Goal: Task Accomplishment & Management: Use online tool/utility

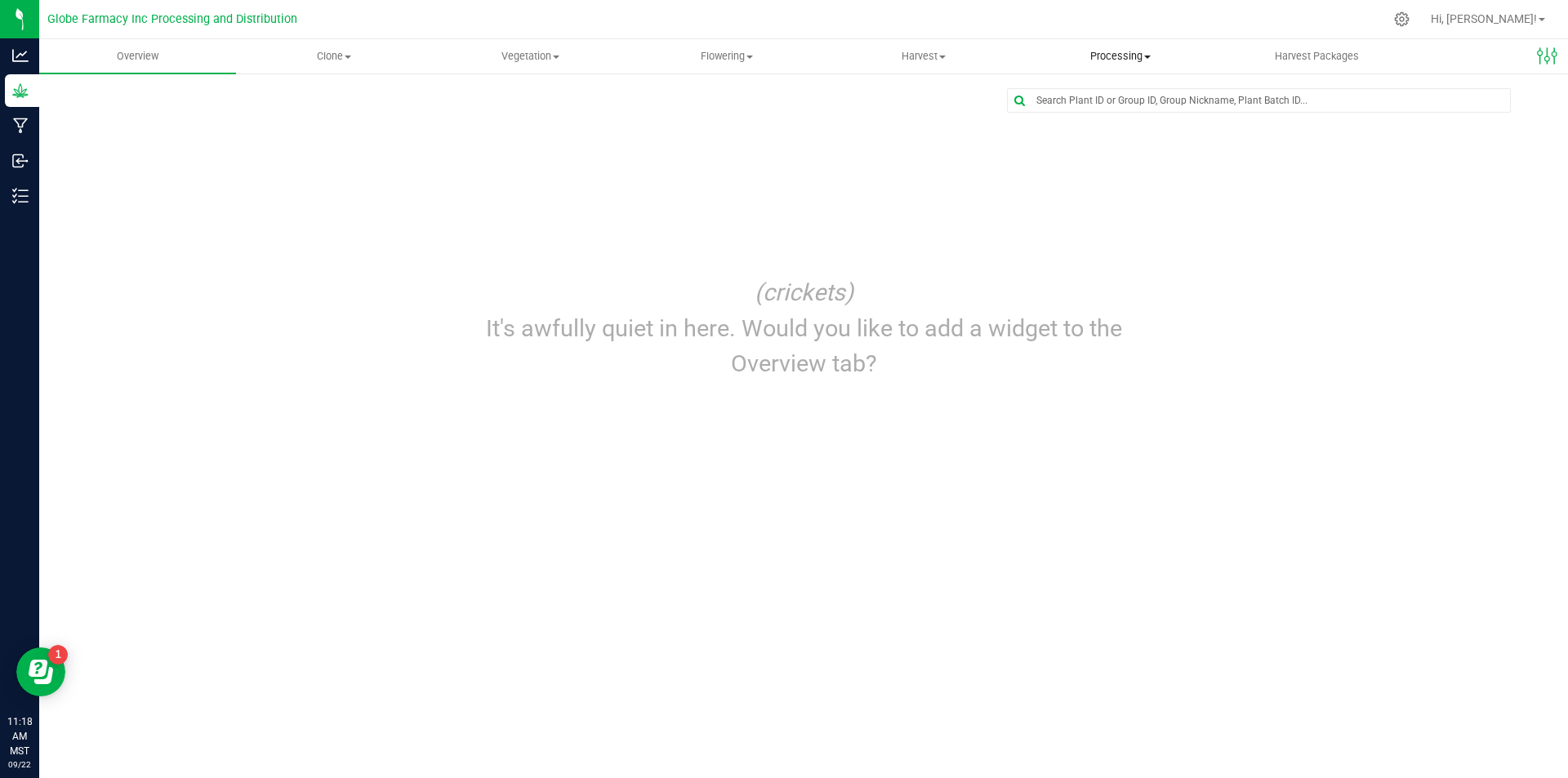
click at [1084, 54] on span "Processing" at bounding box center [1119, 56] width 195 height 14
click at [1086, 117] on span "Processing harvests" at bounding box center [1097, 118] width 151 height 14
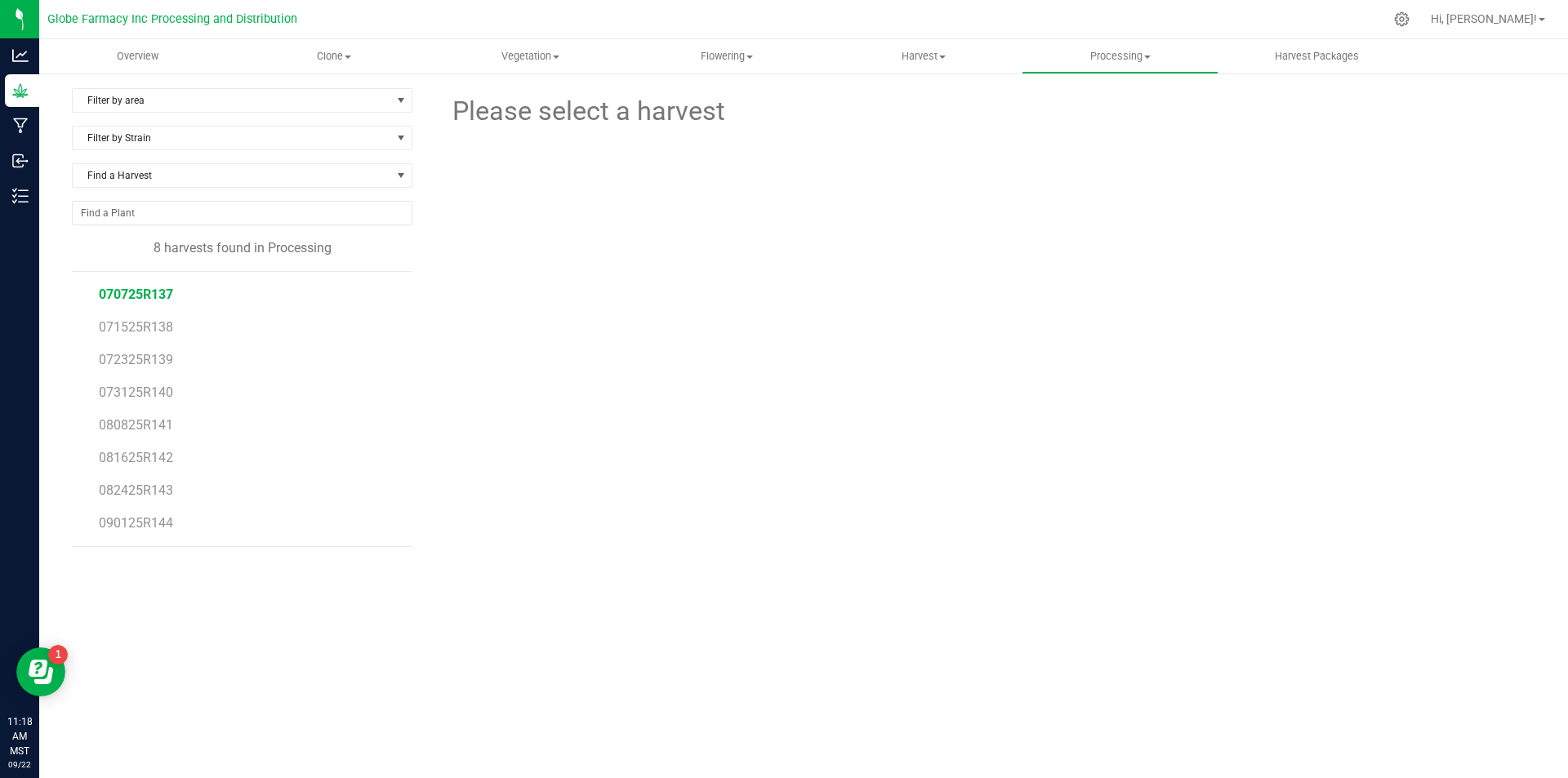
click at [147, 296] on span "070725R137" at bounding box center [136, 294] width 74 height 15
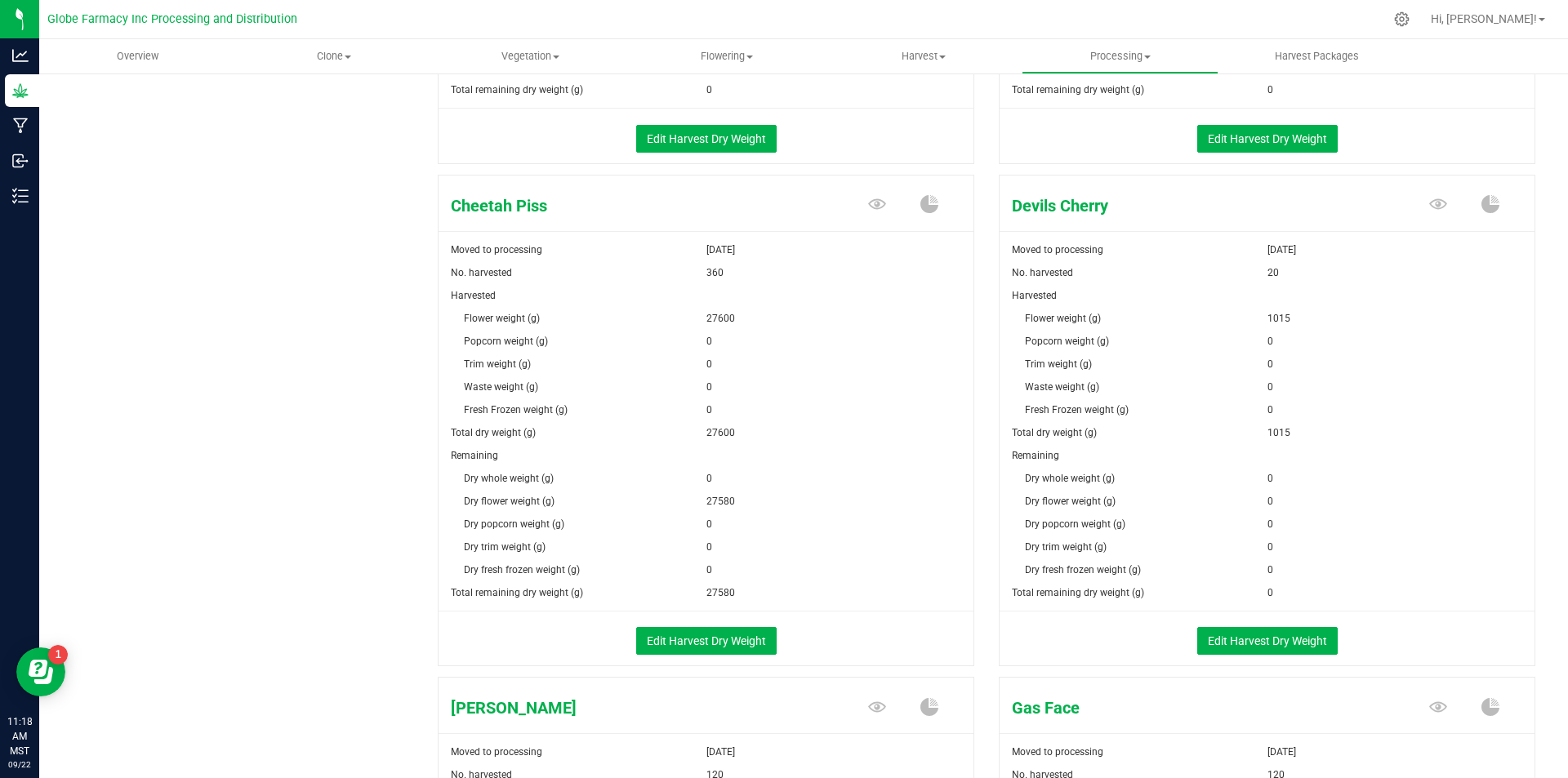
scroll to position [1143, 0]
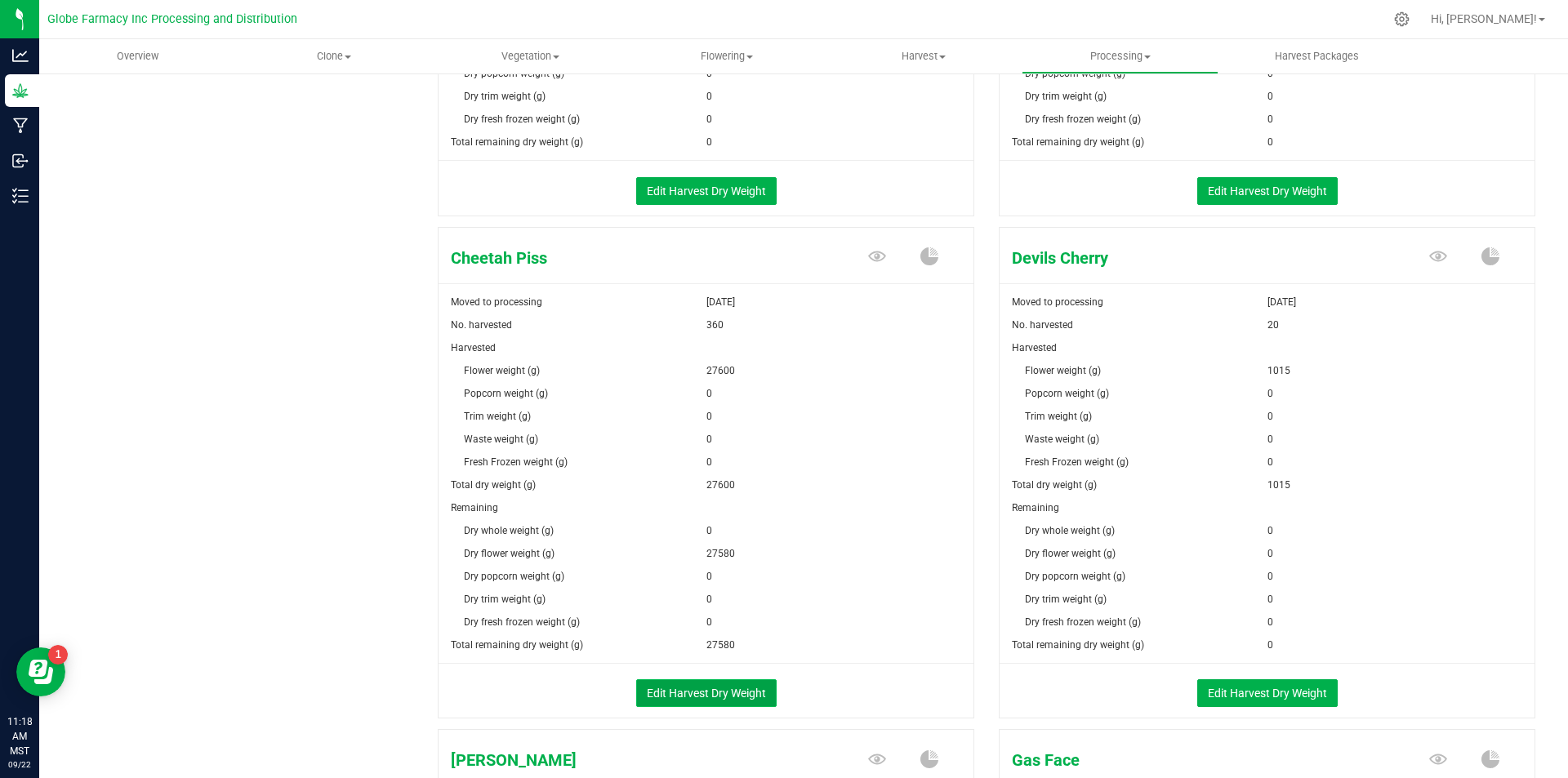
click at [667, 687] on button "Edit Harvest Dry Weight" at bounding box center [706, 693] width 140 height 28
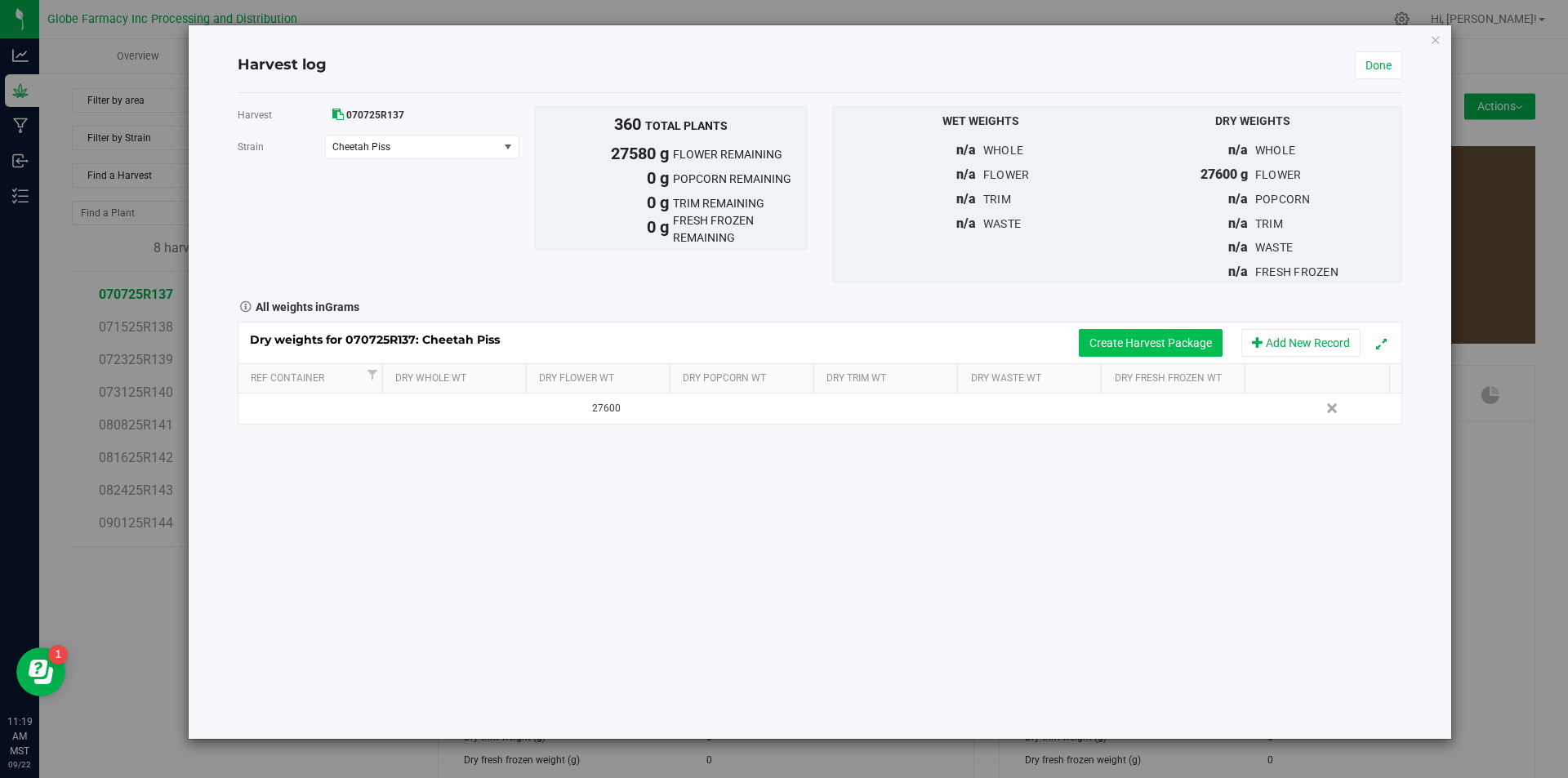
click at [1122, 348] on button "Create Harvest Package" at bounding box center [1151, 342] width 144 height 28
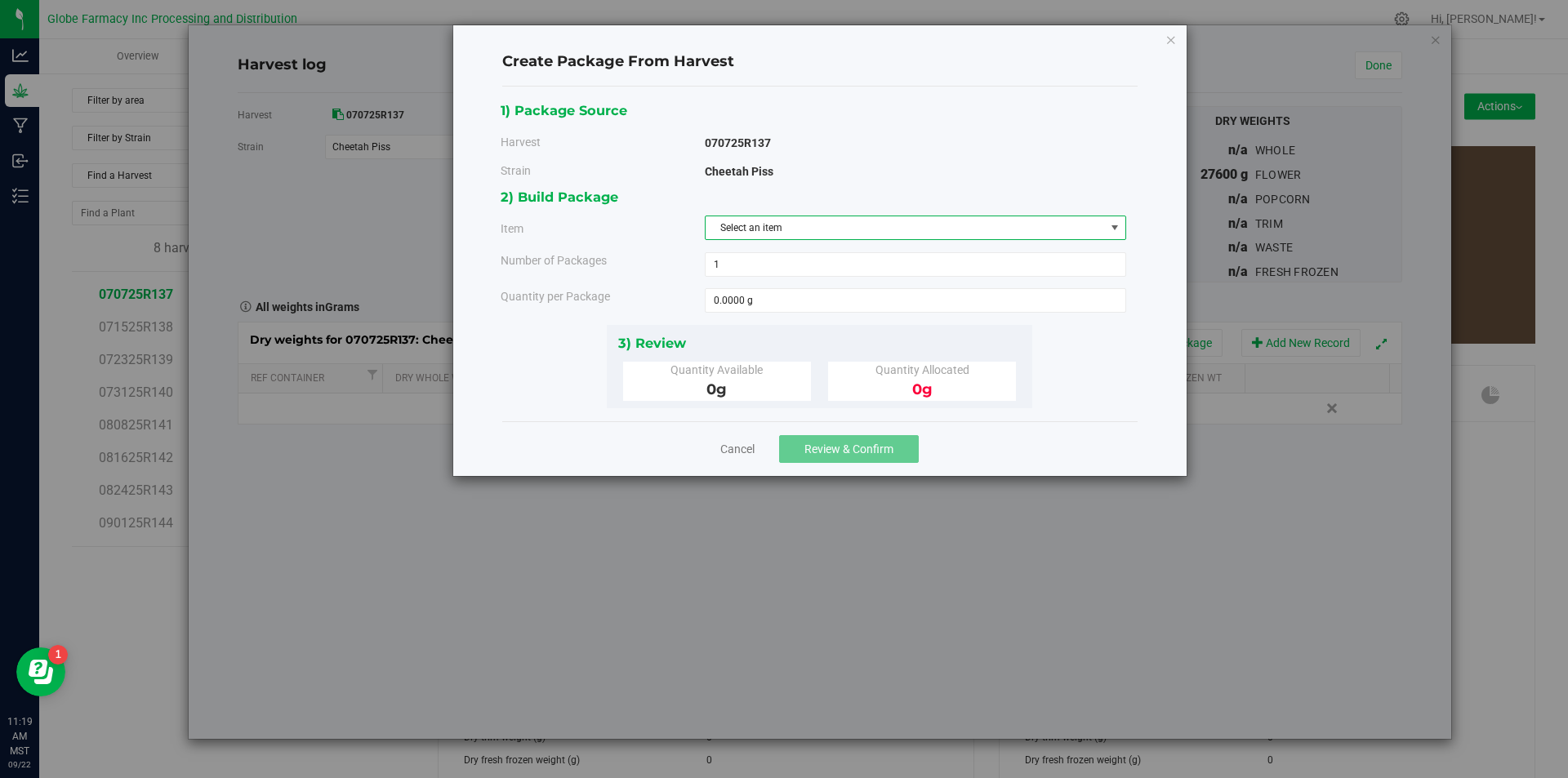
click at [791, 231] on span "Select an item" at bounding box center [905, 228] width 399 height 23
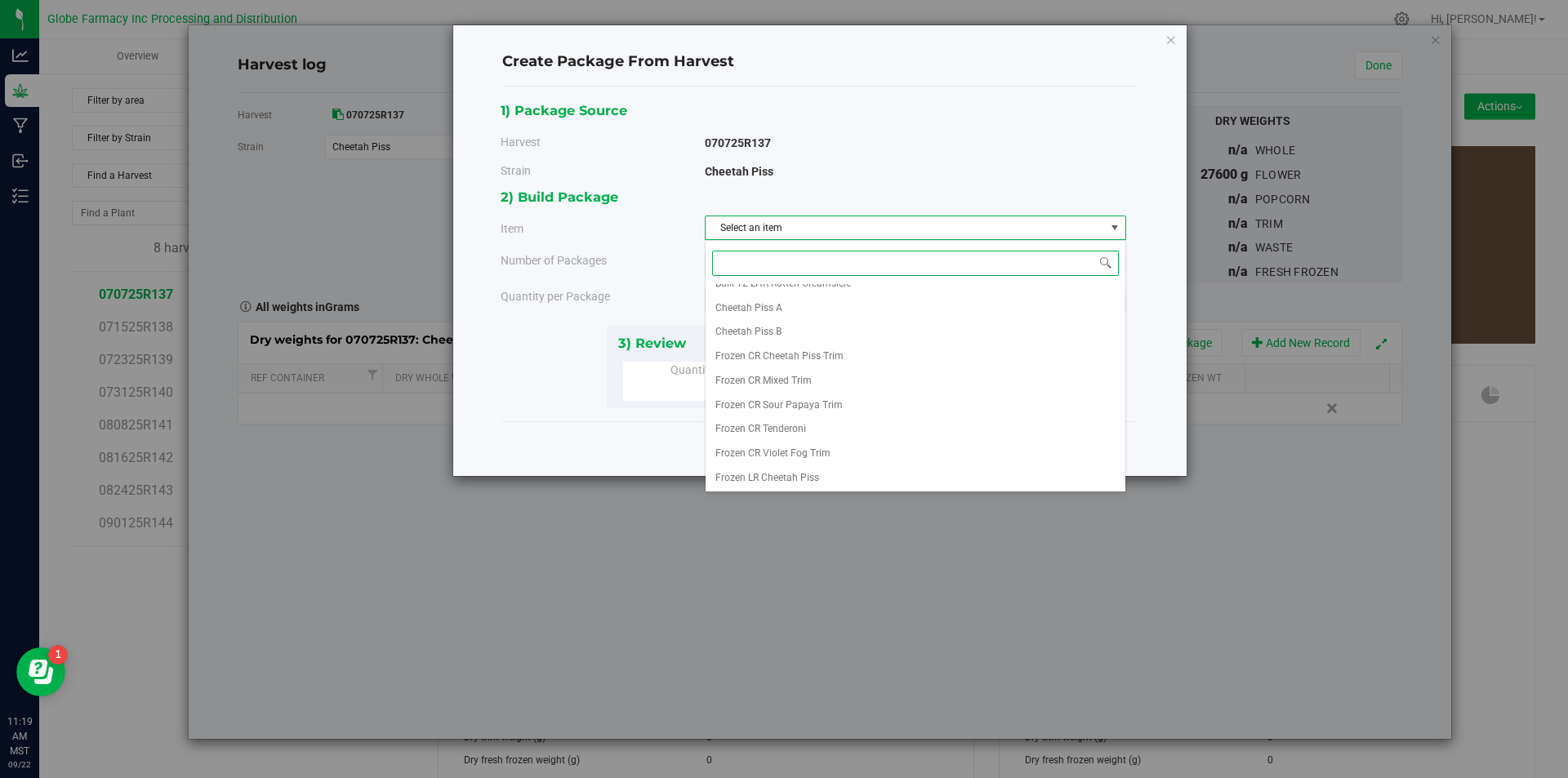
scroll to position [280, 0]
click at [756, 310] on span "Cheetah Piss A" at bounding box center [749, 308] width 67 height 21
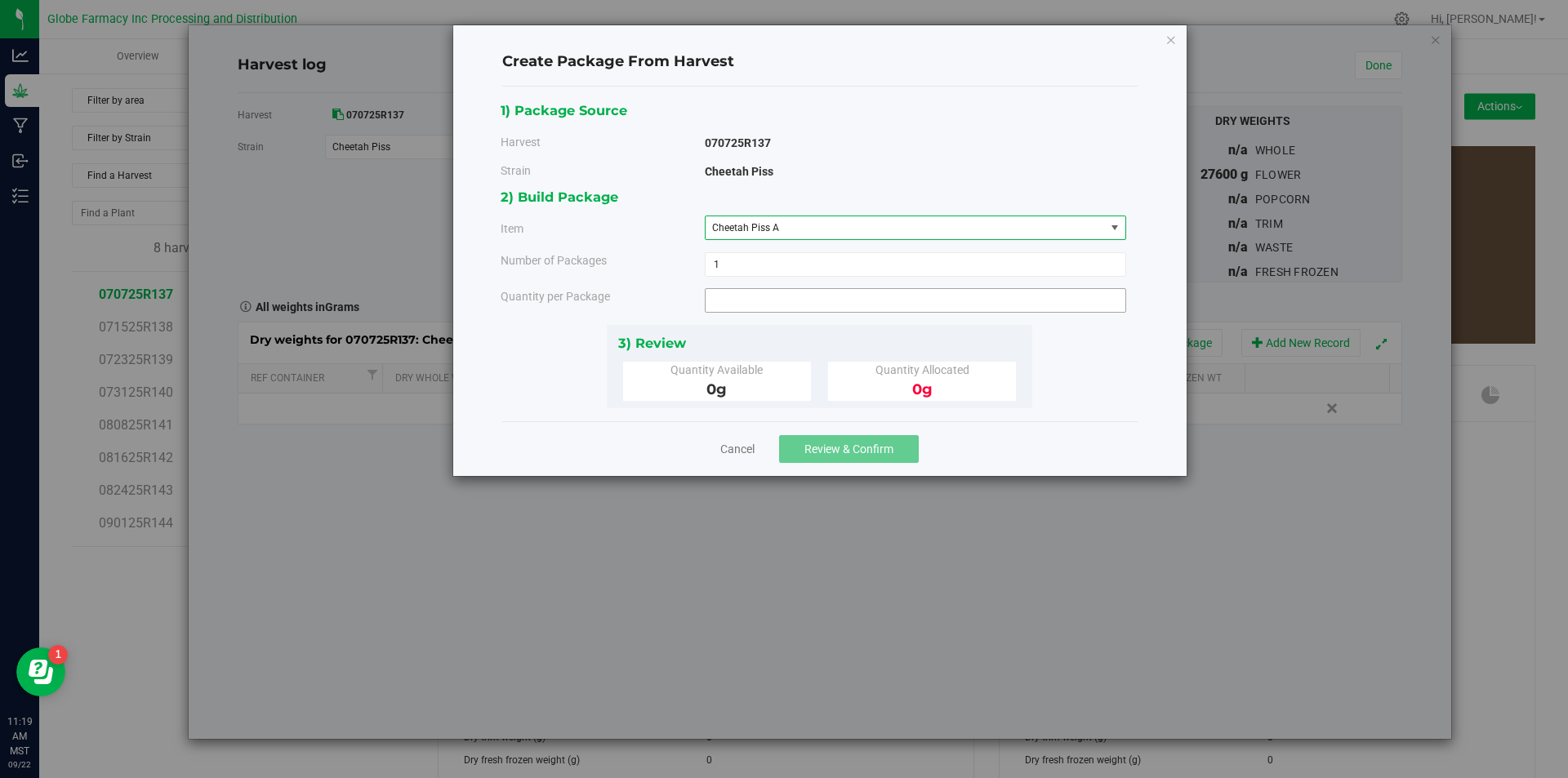
click at [755, 297] on span at bounding box center [916, 300] width 422 height 24
type input "3000"
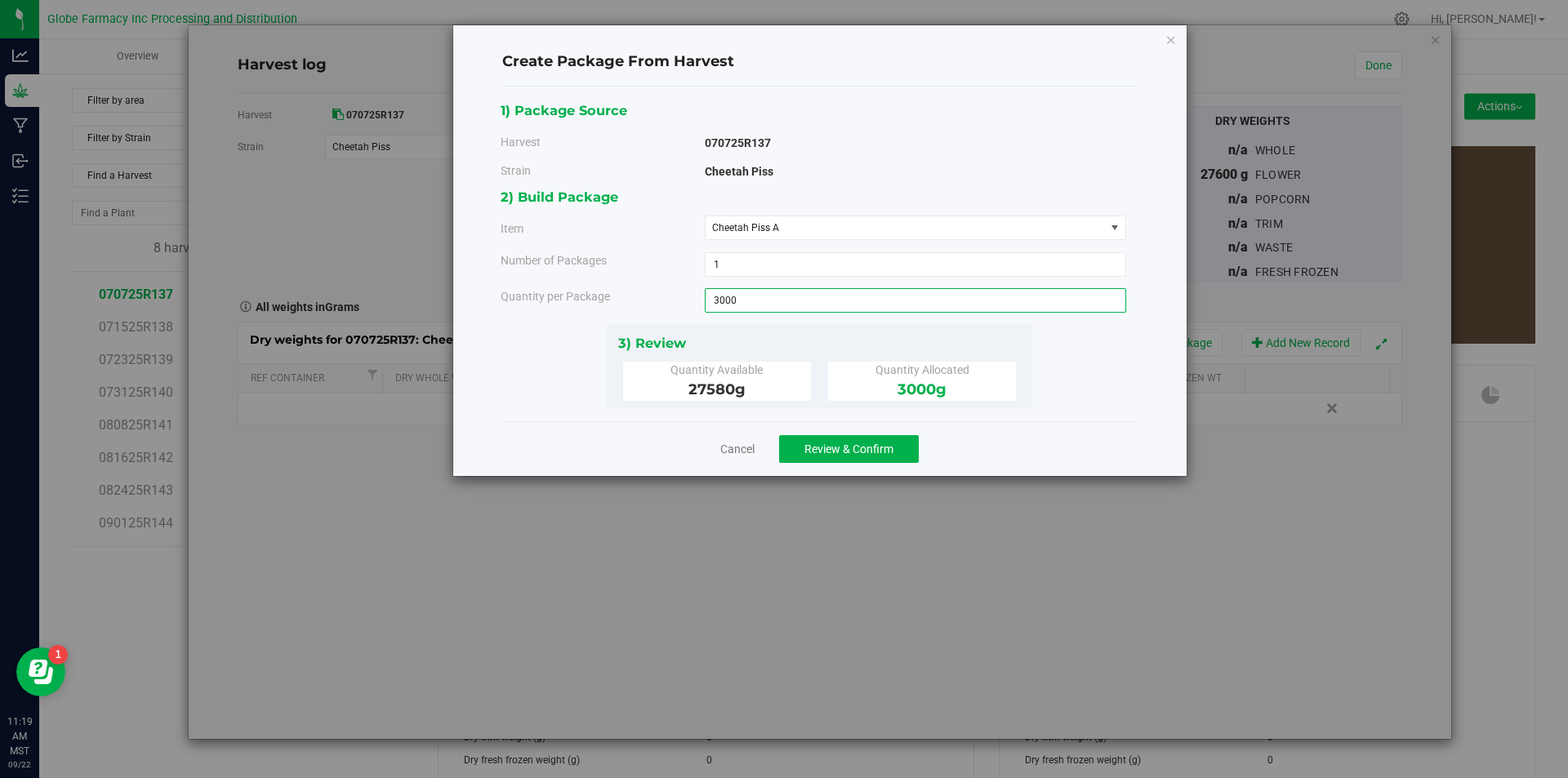
click at [832, 463] on div "Cancel Review & Confirm" at bounding box center [819, 448] width 635 height 54
click at [833, 443] on span "Review & Confirm" at bounding box center [849, 448] width 89 height 13
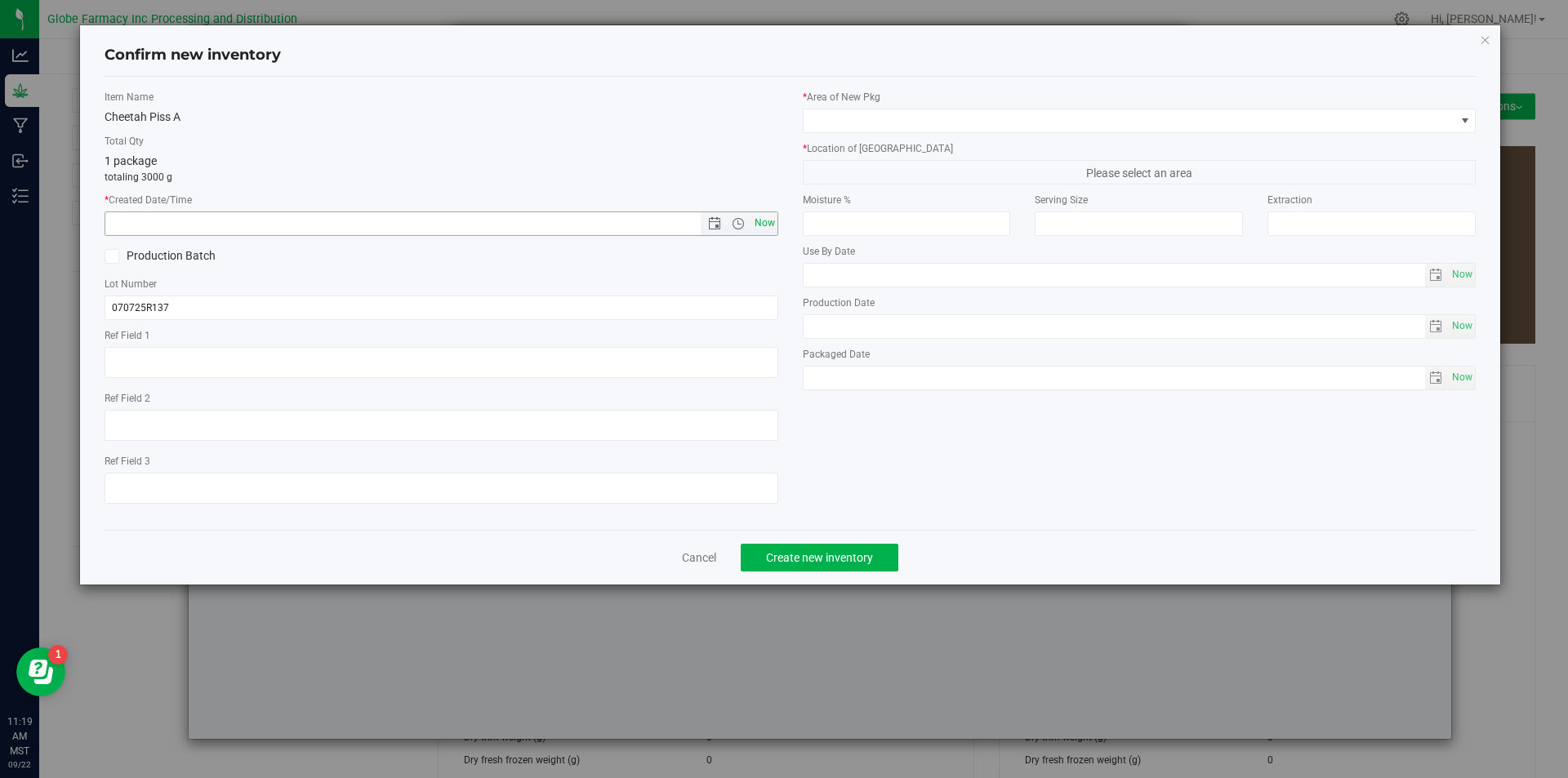
click at [770, 218] on span "Now" at bounding box center [764, 223] width 28 height 24
type input "[DATE] 11:19 AM"
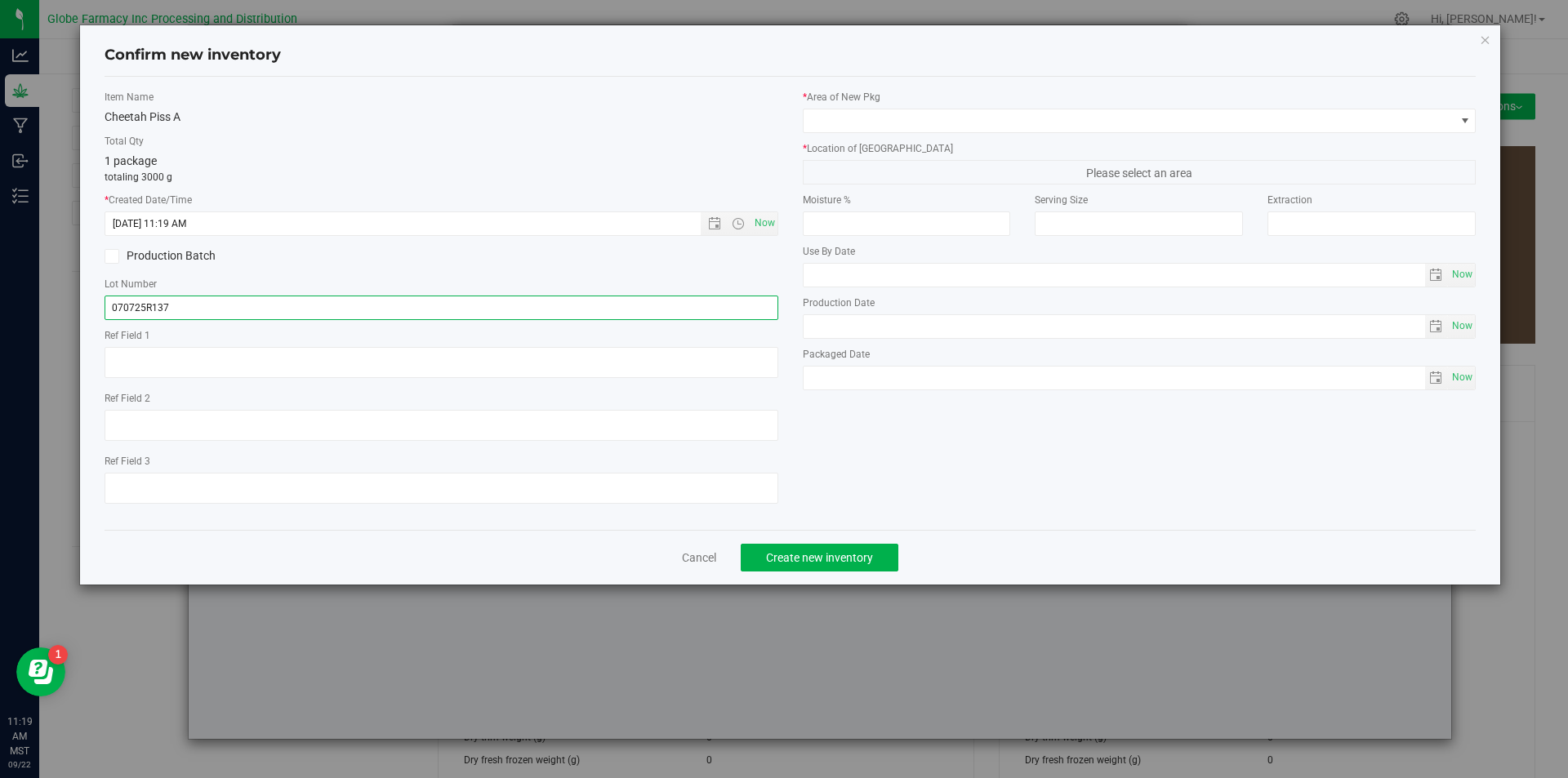
click at [396, 308] on input "070725R137" at bounding box center [441, 307] width 674 height 24
type input "070725R137-CP"
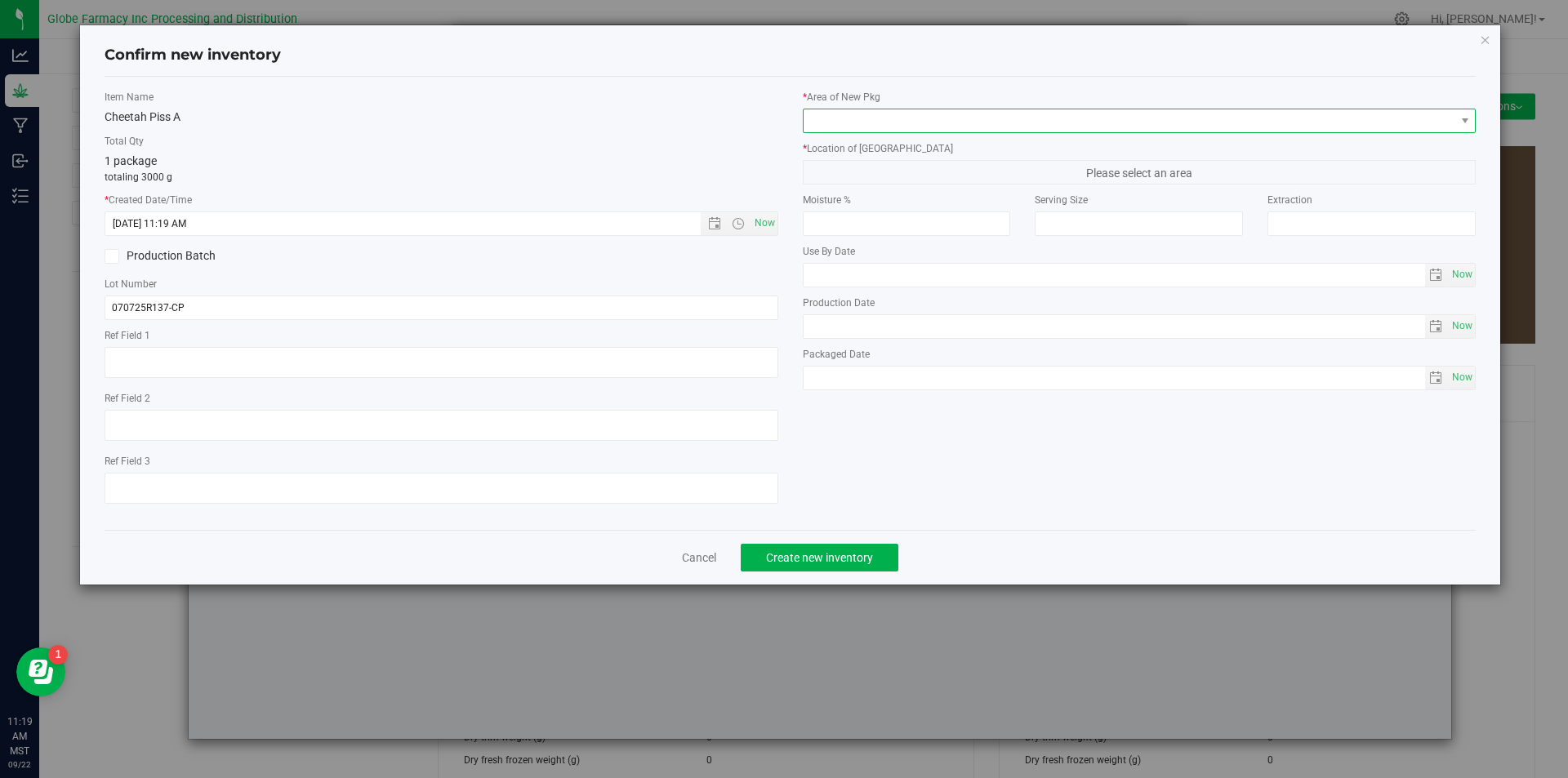
click at [946, 113] on span at bounding box center [1128, 121] width 651 height 23
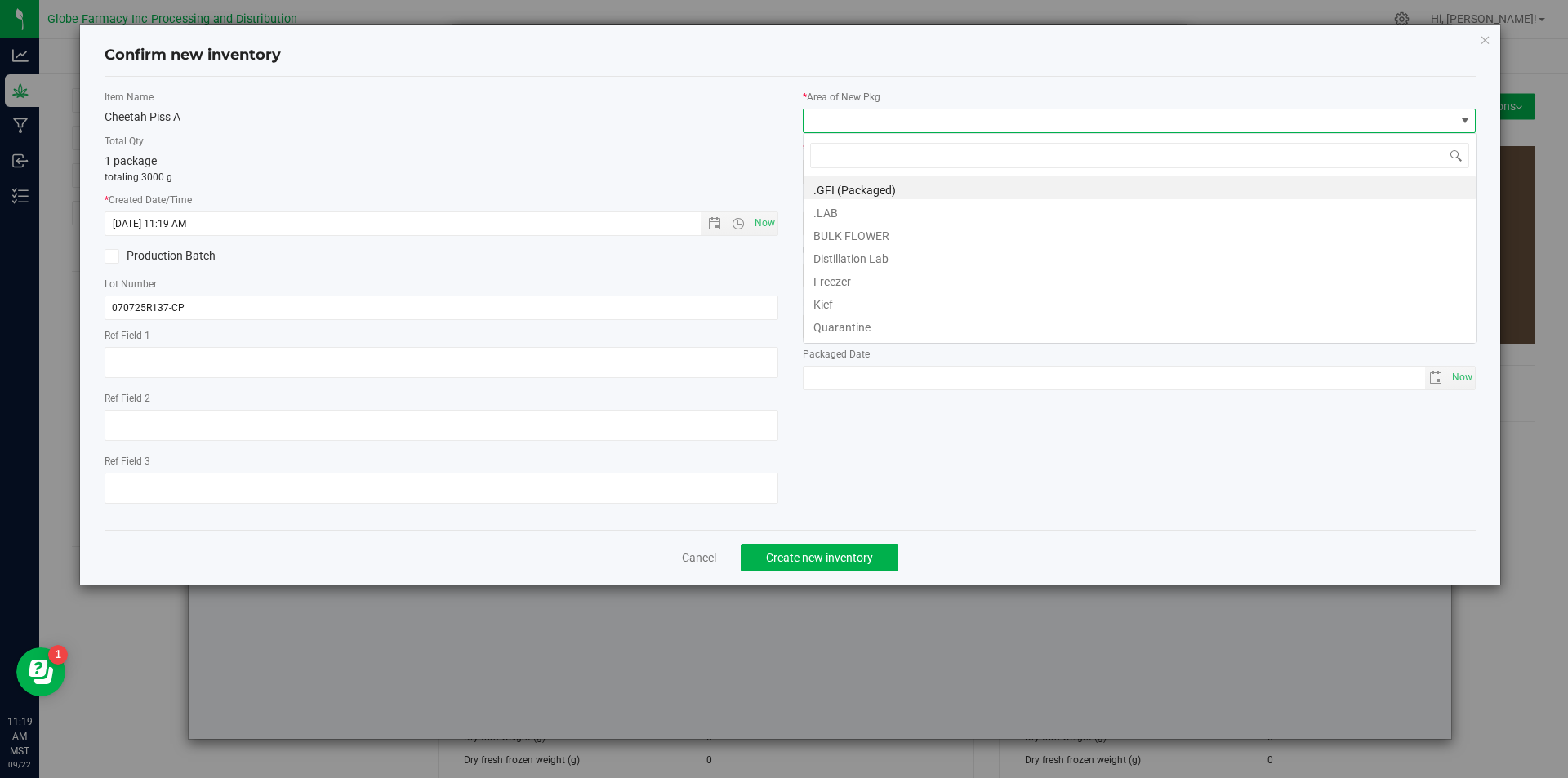
scroll to position [24, 674]
click at [883, 228] on li "BULK FLOWER" at bounding box center [1139, 234] width 672 height 23
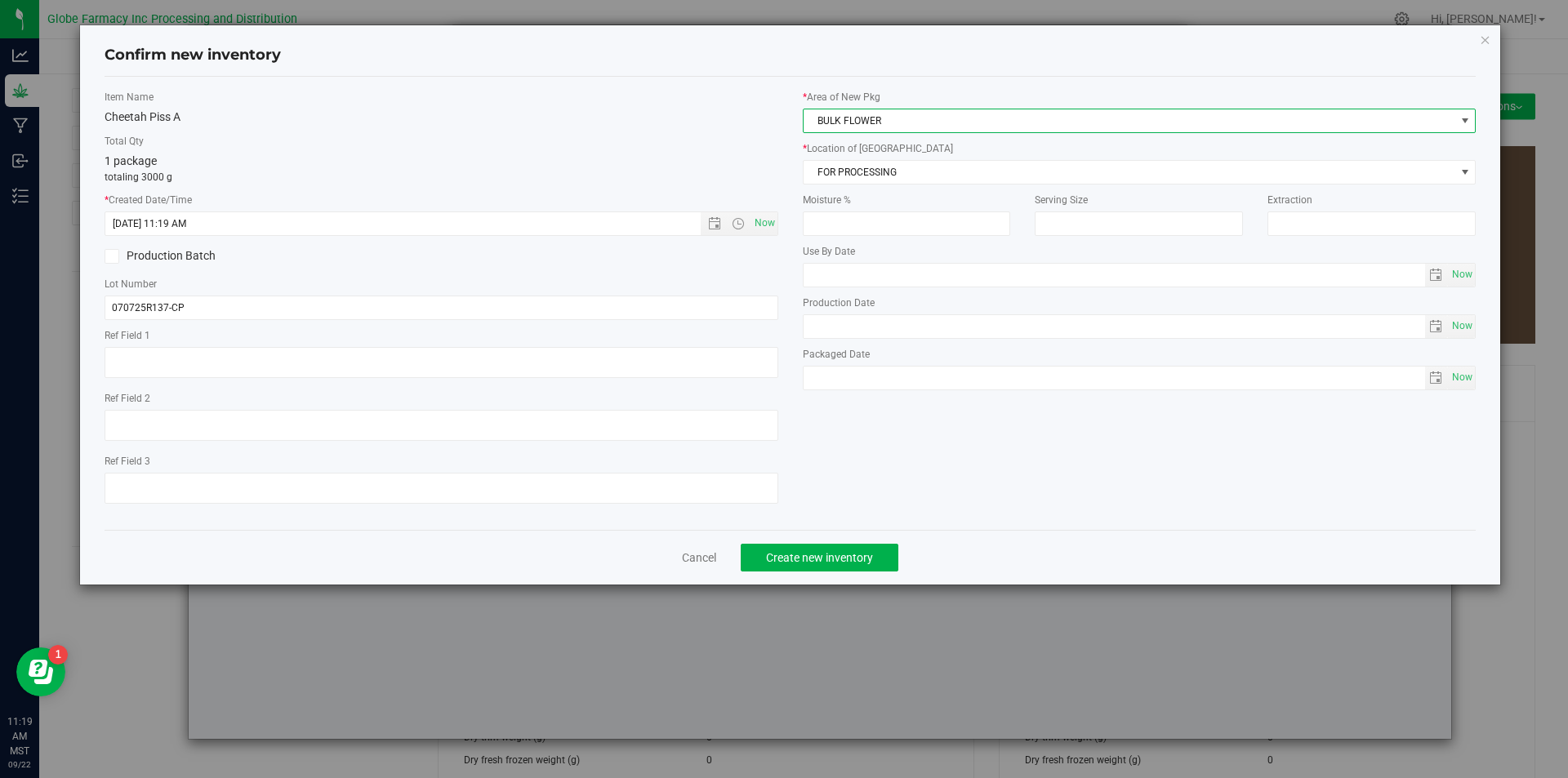
click at [889, 188] on div "* Area of [GEOGRAPHIC_DATA] BULK FLOWER * Location of [GEOGRAPHIC_DATA] FOR PRO…" at bounding box center [1140, 245] width 699 height 309
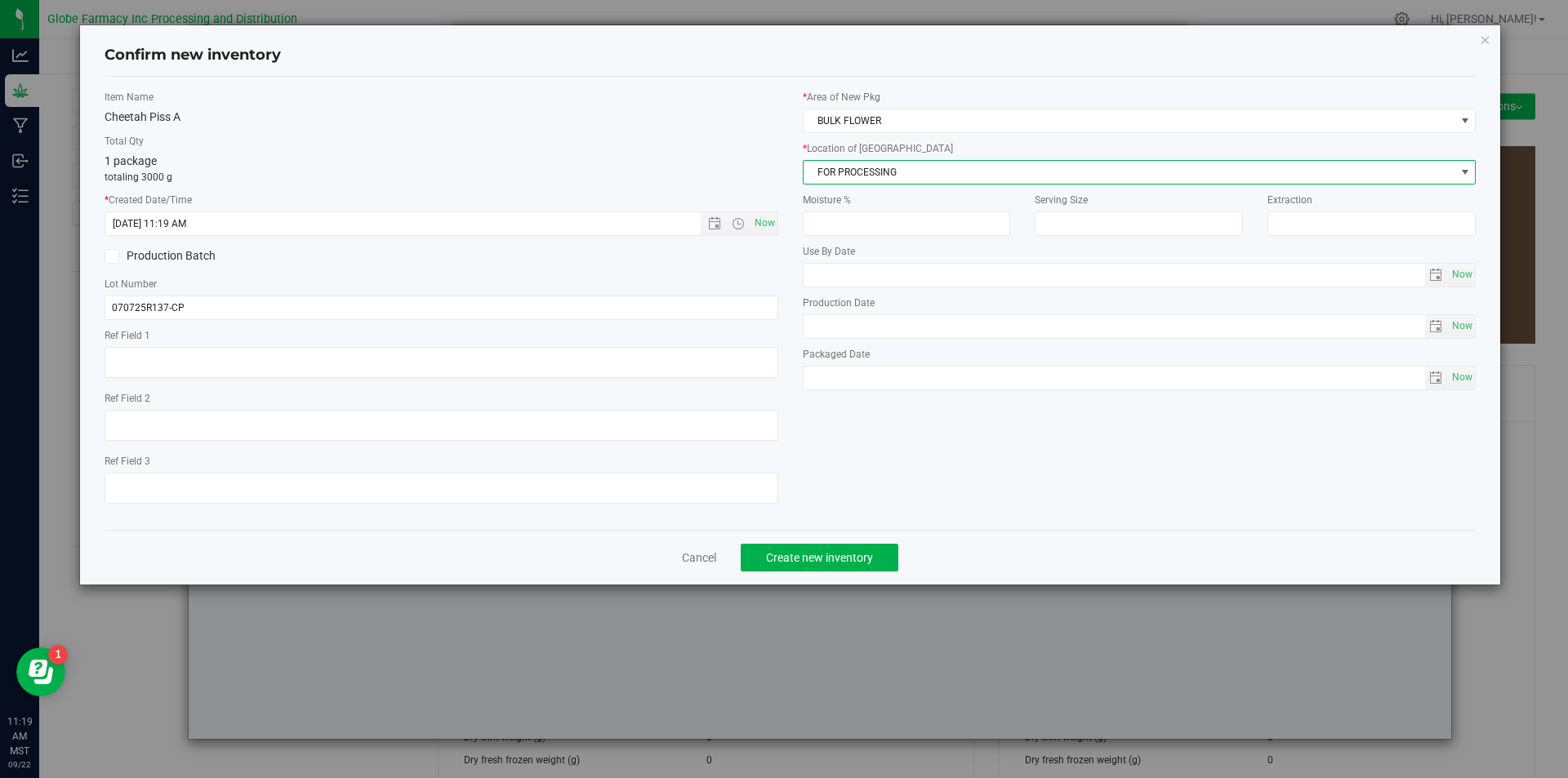
click at [898, 169] on span "FOR PROCESSING" at bounding box center [1128, 172] width 651 height 23
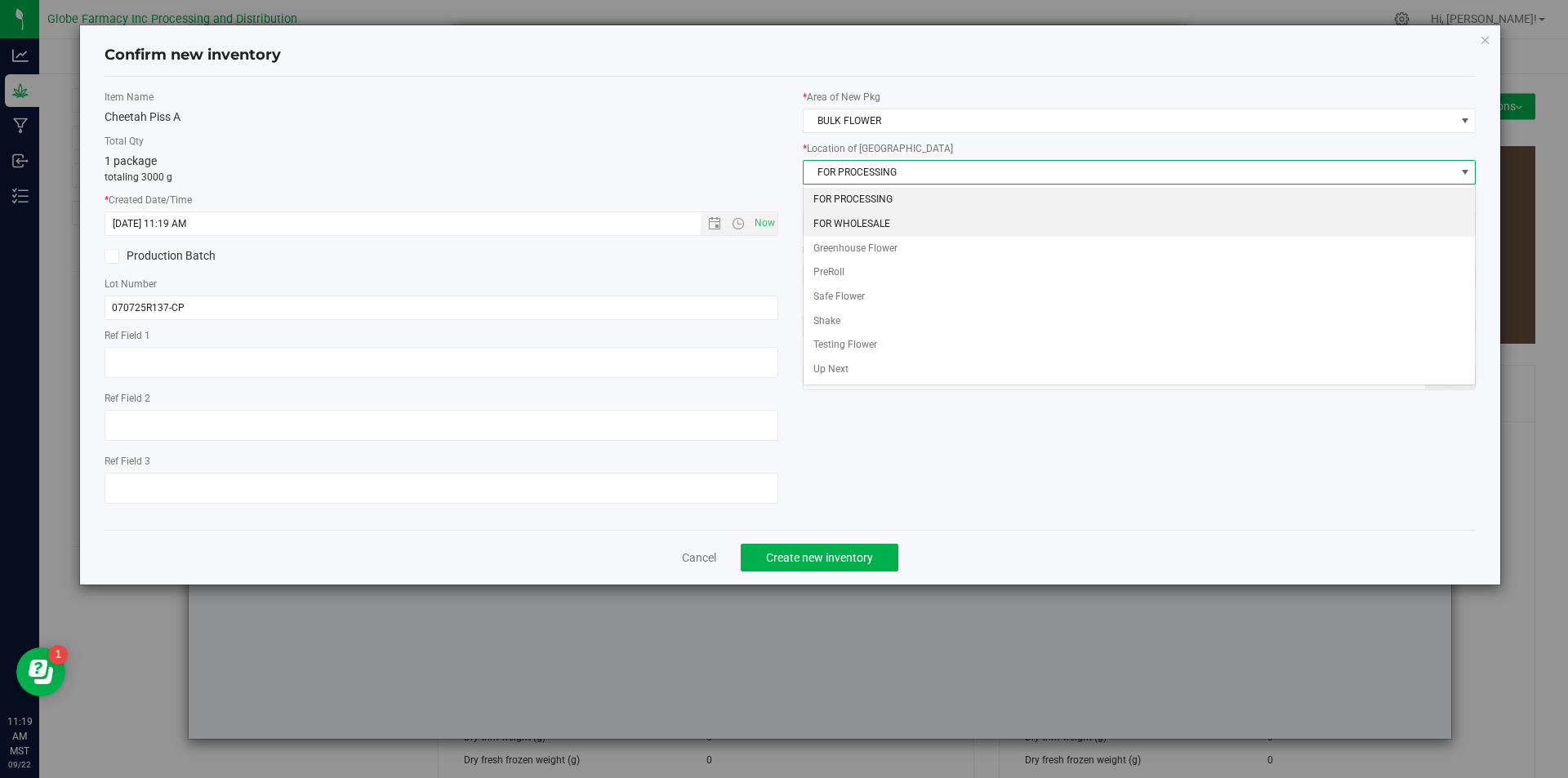
click at [886, 221] on li "FOR WHOLESALE" at bounding box center [1139, 224] width 672 height 24
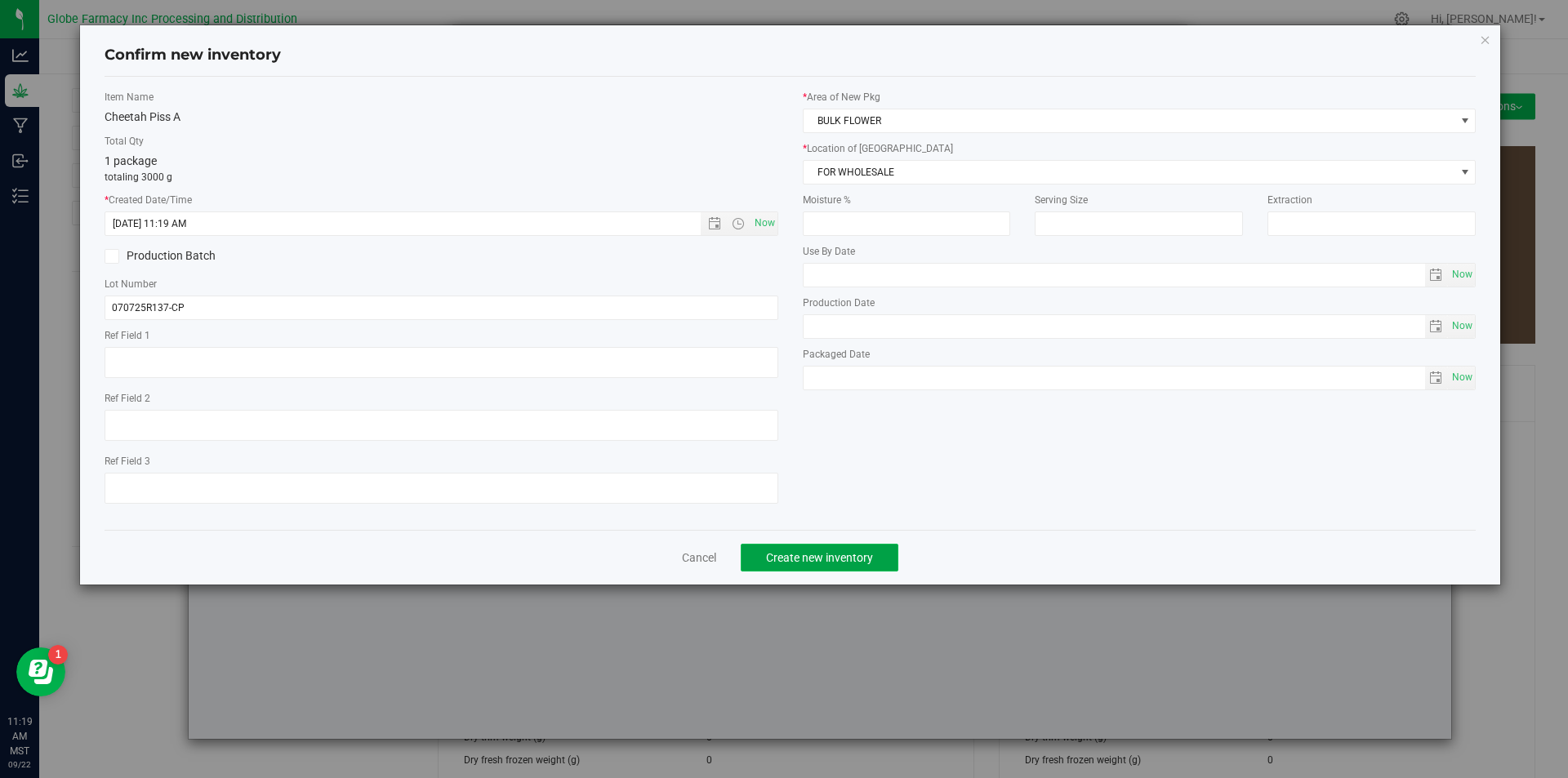
click at [818, 555] on span "Create new inventory" at bounding box center [819, 557] width 107 height 13
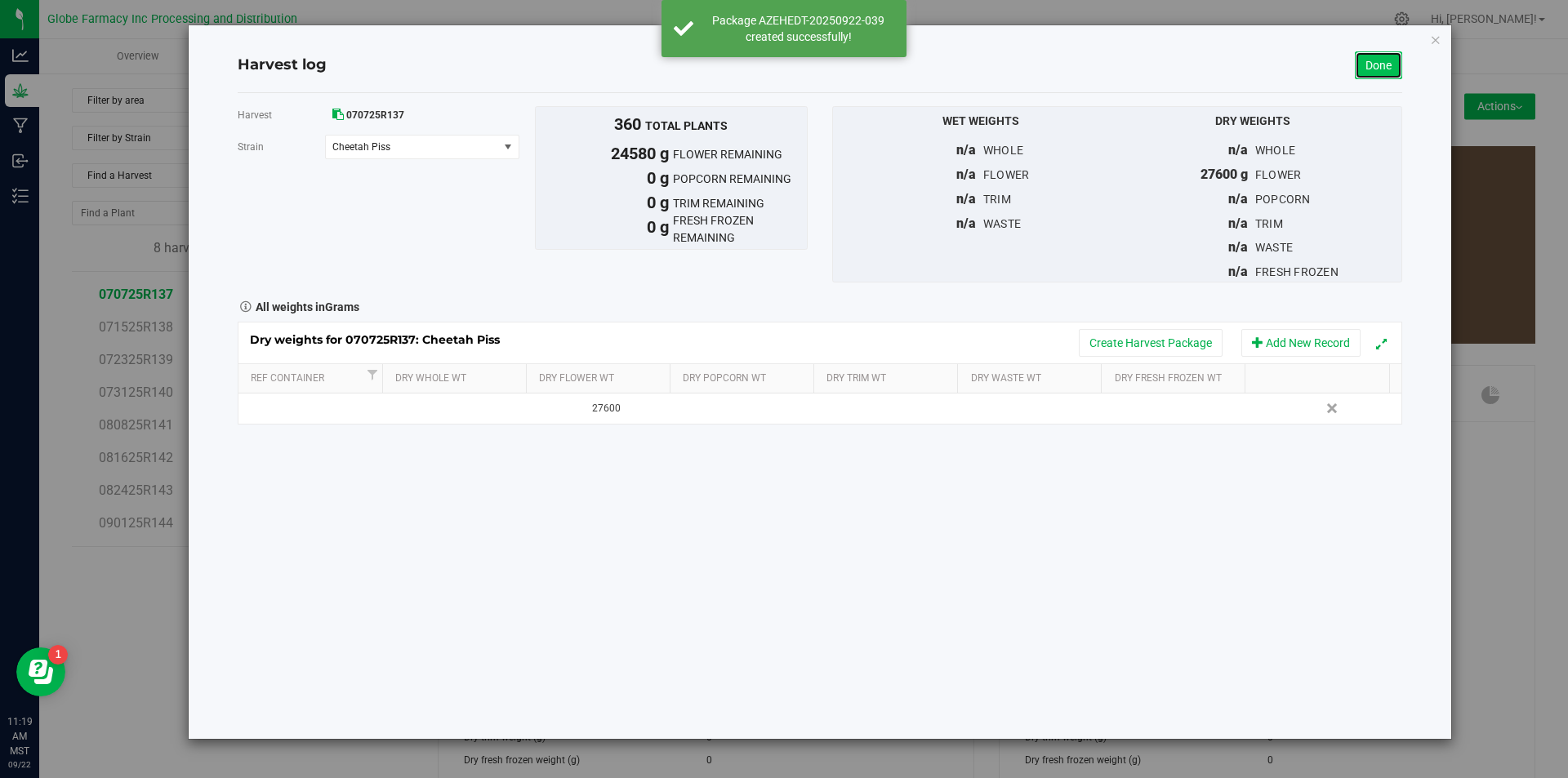
click at [1363, 65] on link "Done" at bounding box center [1378, 65] width 47 height 28
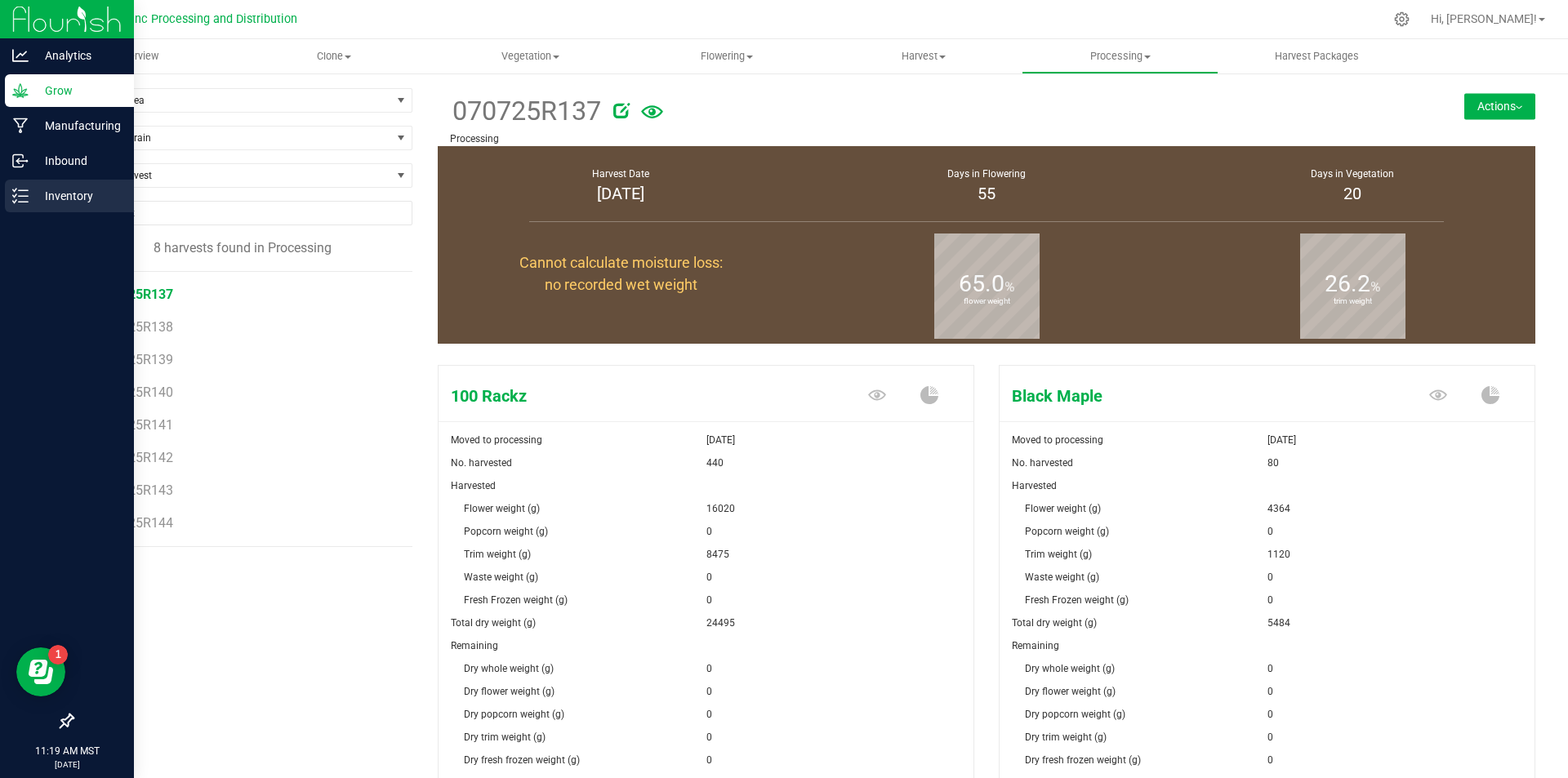
click at [46, 196] on p "Inventory" at bounding box center [78, 196] width 98 height 20
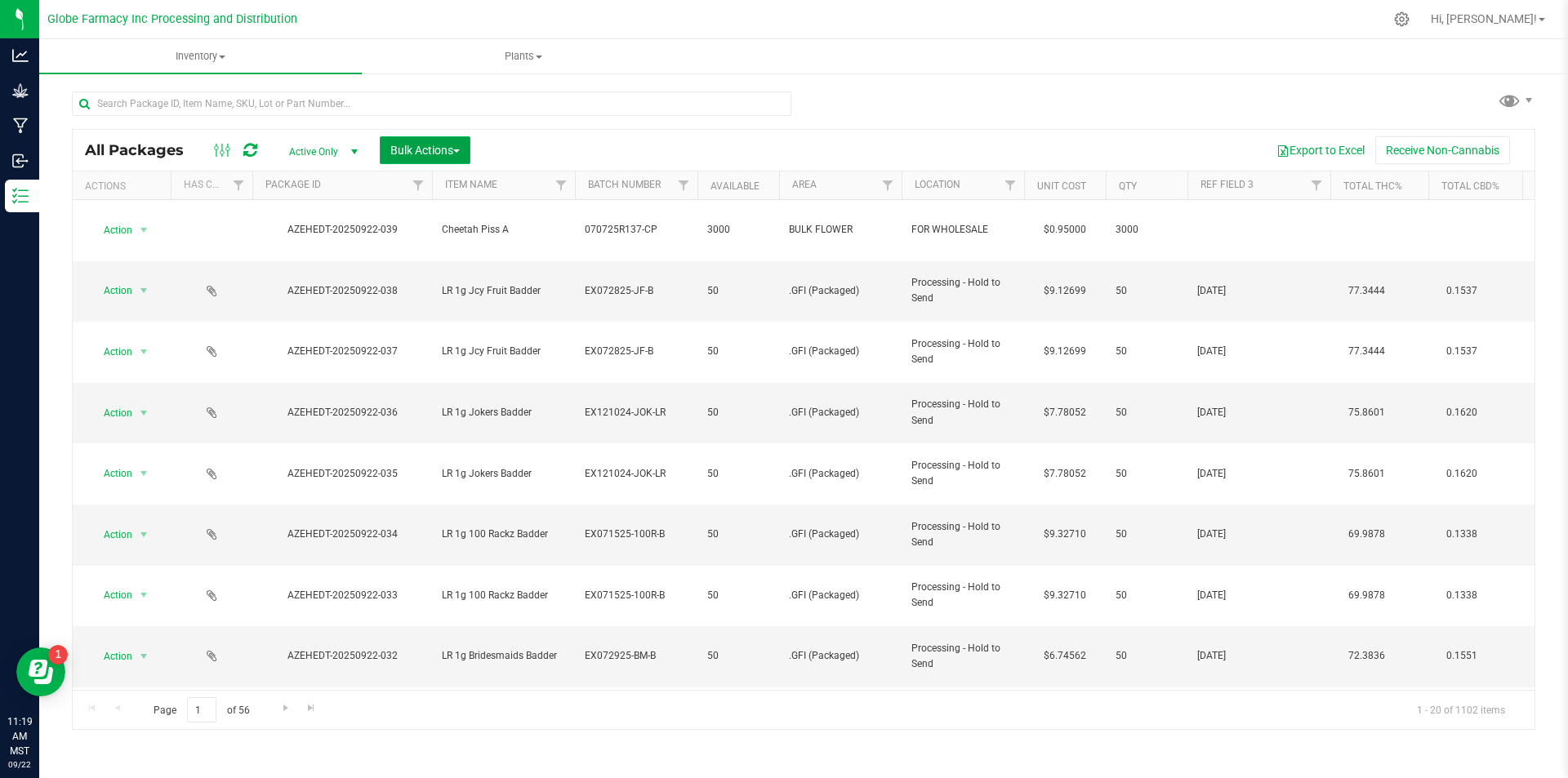
click at [427, 151] on span "Bulk Actions" at bounding box center [425, 150] width 70 height 13
click at [459, 266] on div "Print package labels" at bounding box center [449, 279] width 120 height 26
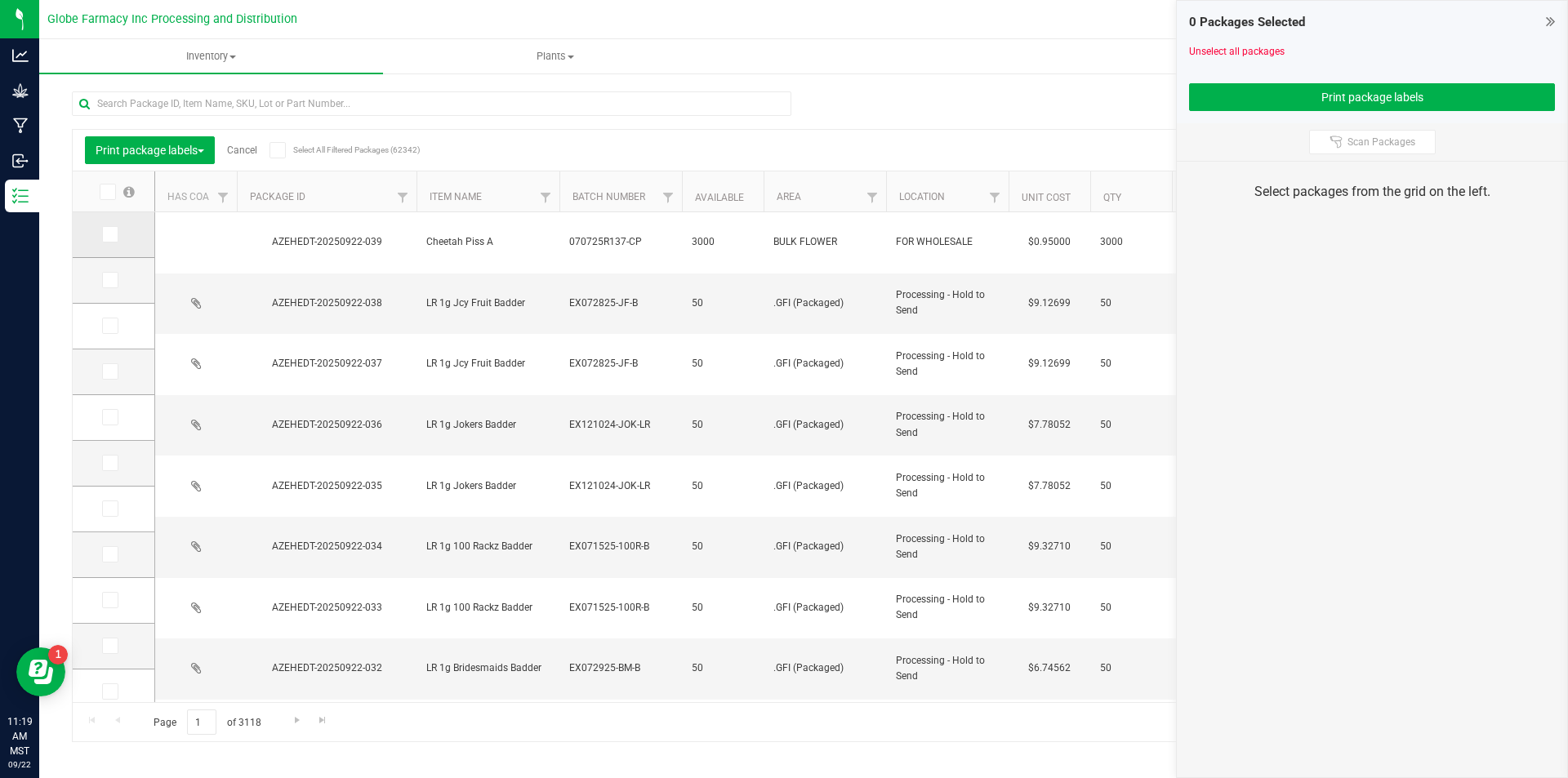
click at [120, 237] on label at bounding box center [113, 234] width 24 height 16
click at [0, 0] on input "checkbox" at bounding box center [0, 0] width 0 height 0
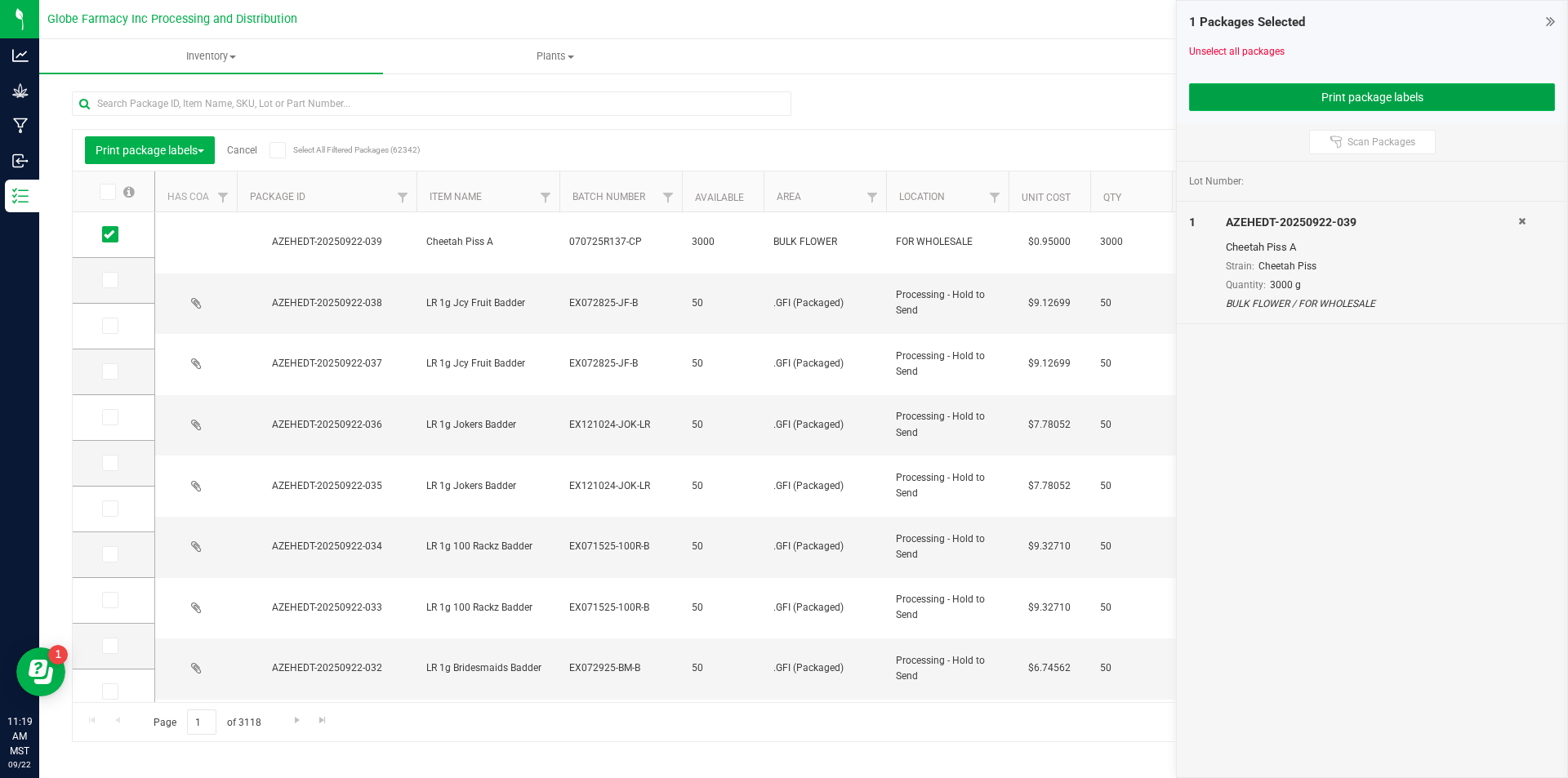
click at [1308, 95] on button "Print package labels" at bounding box center [1372, 96] width 366 height 28
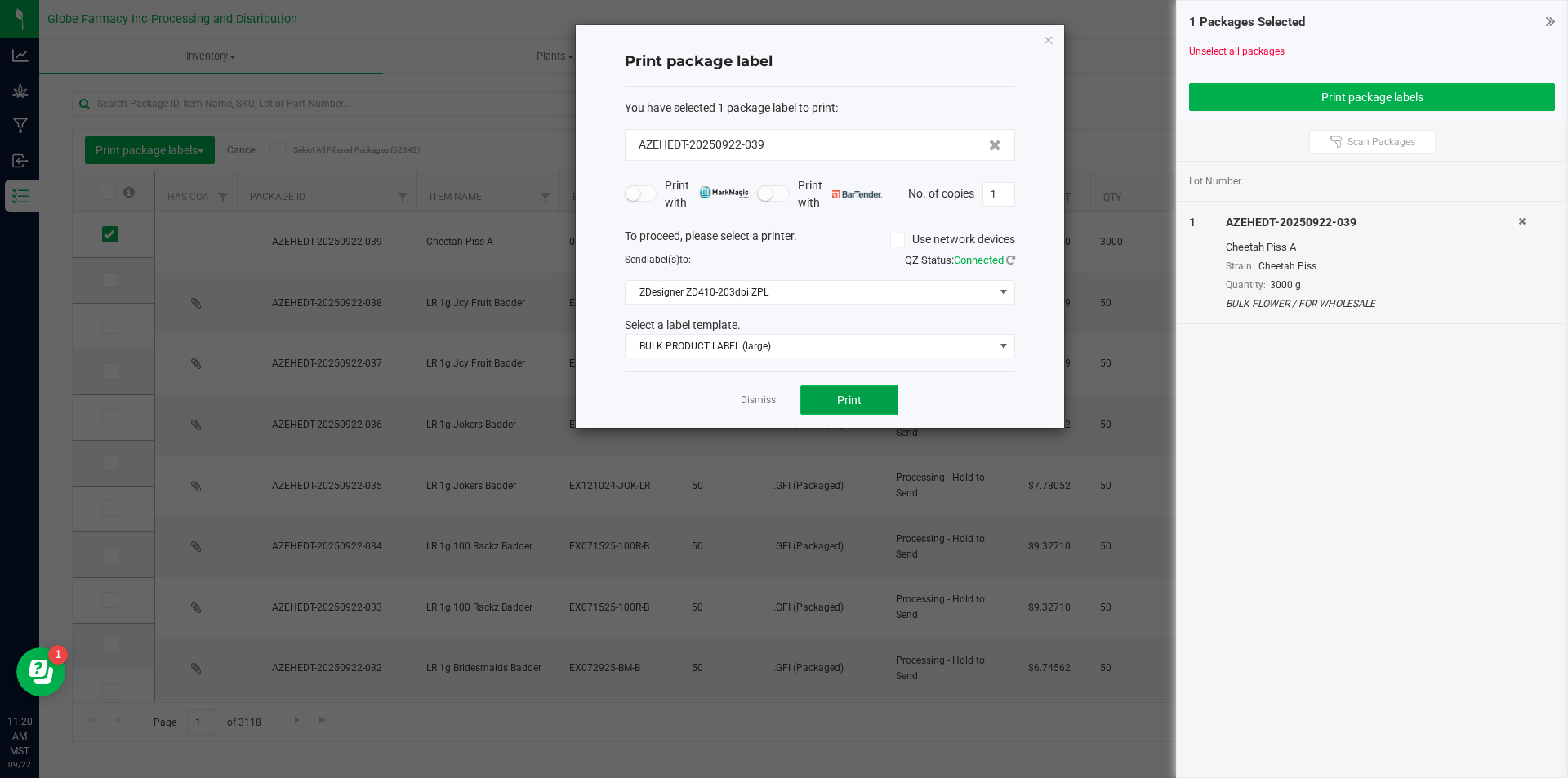
click at [834, 394] on button "Print" at bounding box center [850, 399] width 98 height 29
